Goal: Complete application form

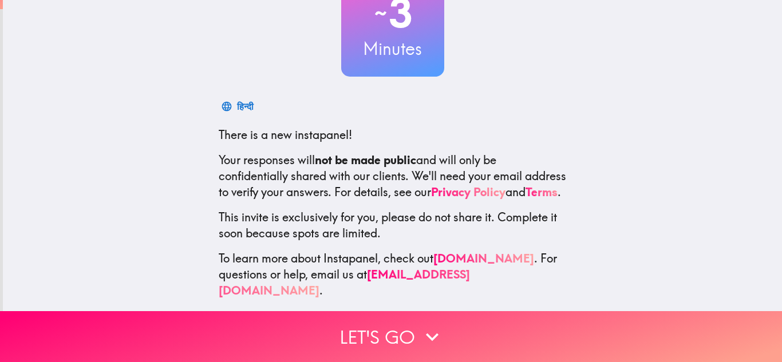
scroll to position [114, 0]
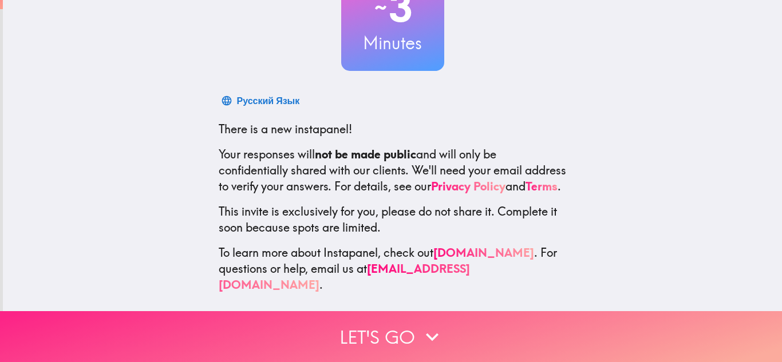
click at [362, 336] on button "Let's go" at bounding box center [391, 337] width 782 height 51
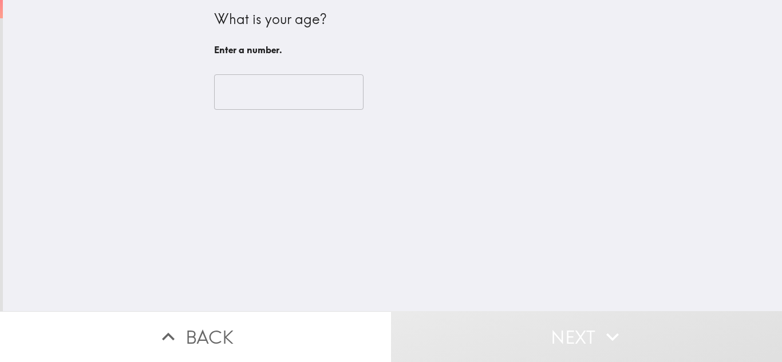
click at [269, 96] on input "number" at bounding box center [288, 92] width 149 height 36
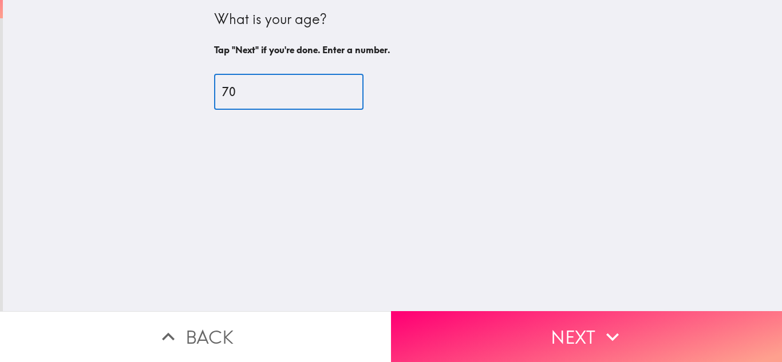
type input "70"
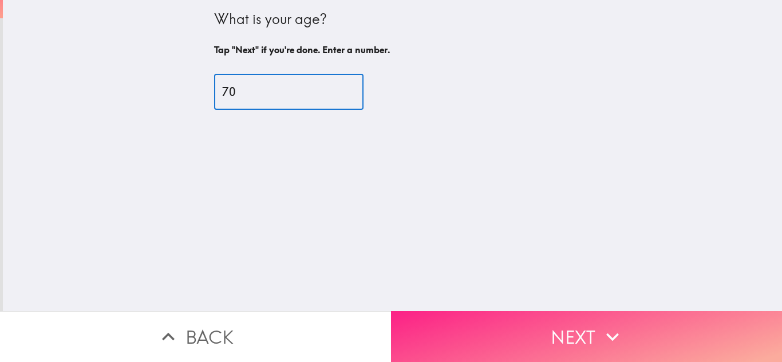
click at [482, 336] on button "Next" at bounding box center [586, 337] width 391 height 51
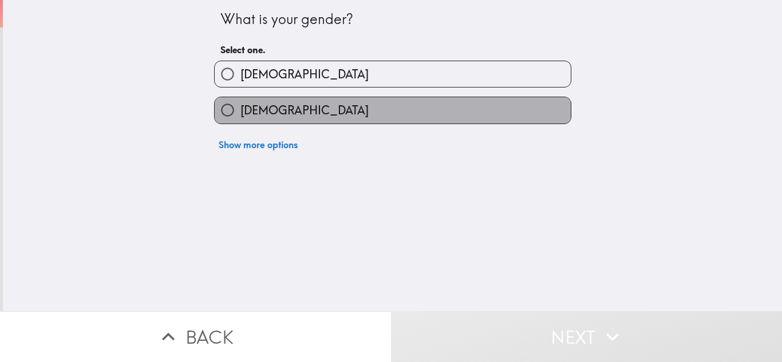
click at [318, 119] on label "[DEMOGRAPHIC_DATA]" at bounding box center [393, 110] width 356 height 26
click at [241, 119] on input "[DEMOGRAPHIC_DATA]" at bounding box center [228, 110] width 26 height 26
radio input "true"
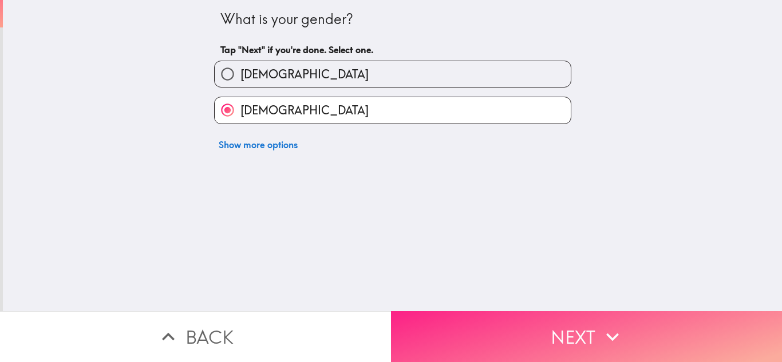
click at [447, 335] on button "Next" at bounding box center [586, 337] width 391 height 51
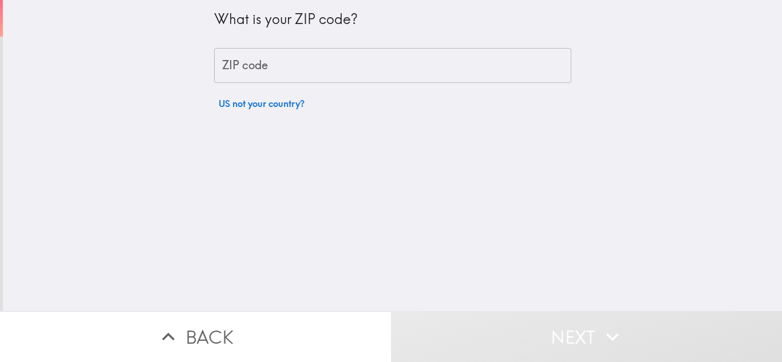
click at [293, 68] on input "ZIP code" at bounding box center [392, 66] width 357 height 36
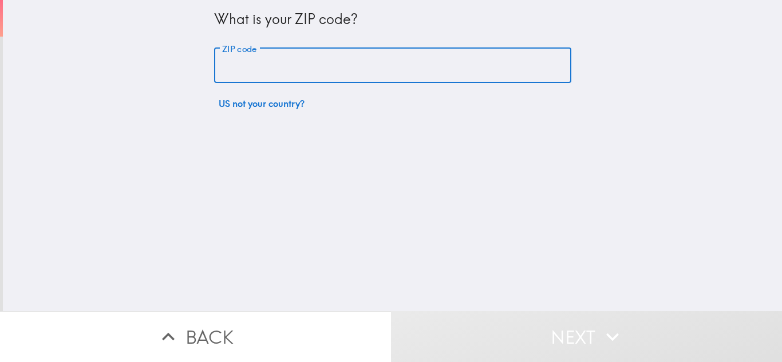
click at [312, 251] on div "What is your ZIP code? ZIP code ZIP code US not your country?" at bounding box center [392, 156] width 779 height 312
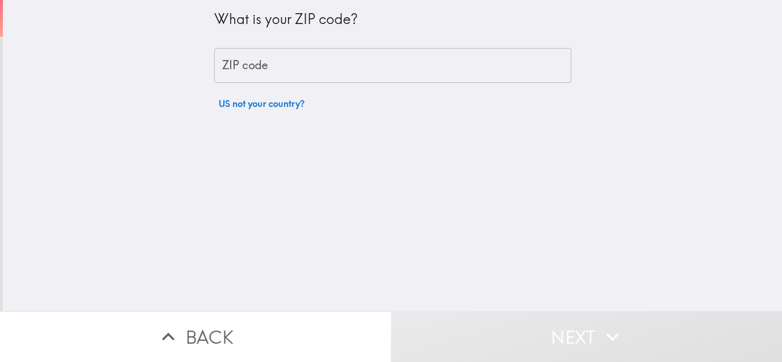
click at [364, 79] on input "ZIP code" at bounding box center [392, 66] width 357 height 36
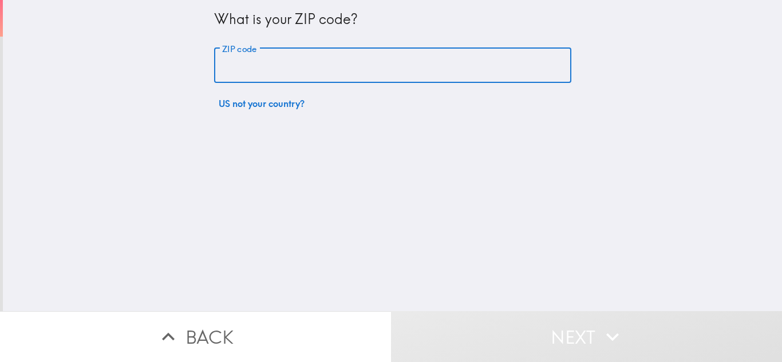
type input "10537"
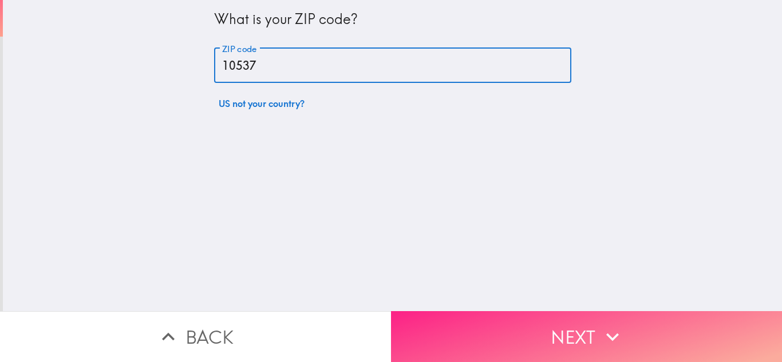
click at [462, 333] on button "Next" at bounding box center [586, 337] width 391 height 51
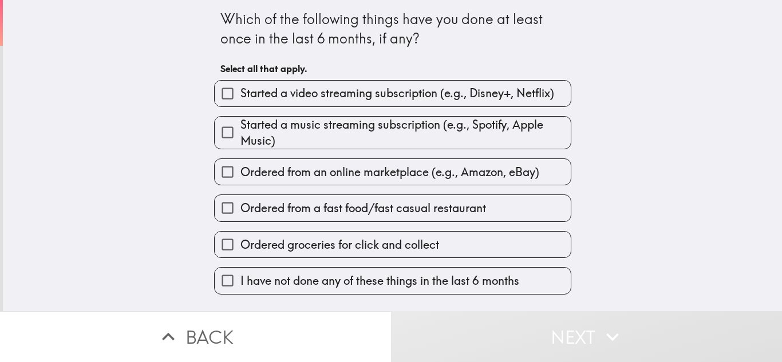
click at [218, 172] on input "Ordered from an online marketplace (e.g., Amazon, eBay)" at bounding box center [228, 172] width 26 height 26
checkbox input "true"
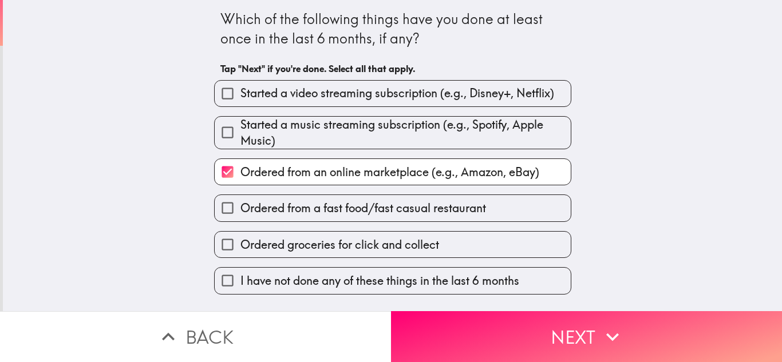
click at [219, 210] on input "Ordered from a fast food/fast casual restaurant" at bounding box center [228, 208] width 26 height 26
checkbox input "true"
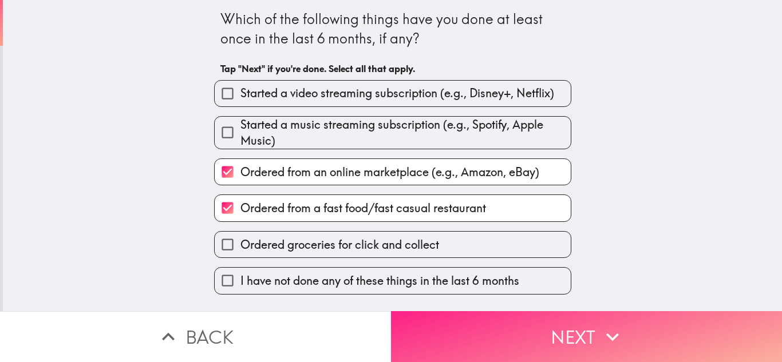
click at [420, 323] on button "Next" at bounding box center [586, 337] width 391 height 51
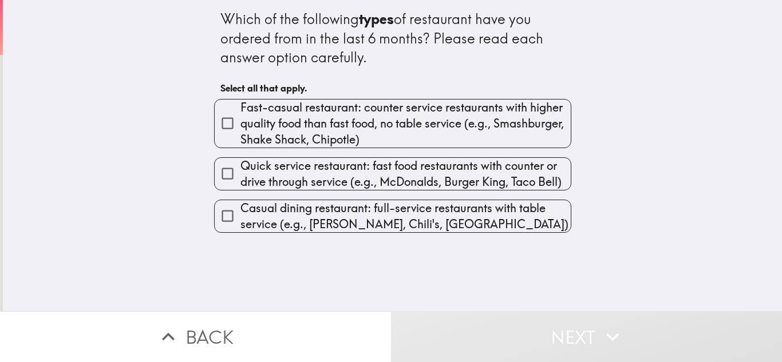
click at [420, 220] on span "Casual dining restaurant: full-service restaurants with table service (e.g., [P…" at bounding box center [406, 216] width 330 height 32
click at [241, 220] on input "Casual dining restaurant: full-service restaurants with table service (e.g., [P…" at bounding box center [228, 216] width 26 height 26
checkbox input "true"
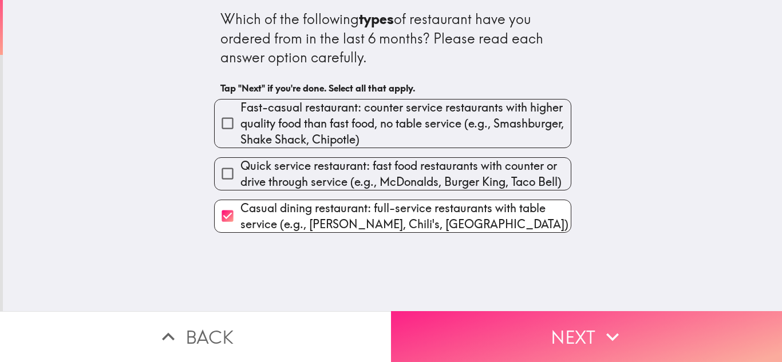
click at [447, 329] on button "Next" at bounding box center [586, 337] width 391 height 51
